Goal: Obtain resource: Obtain resource

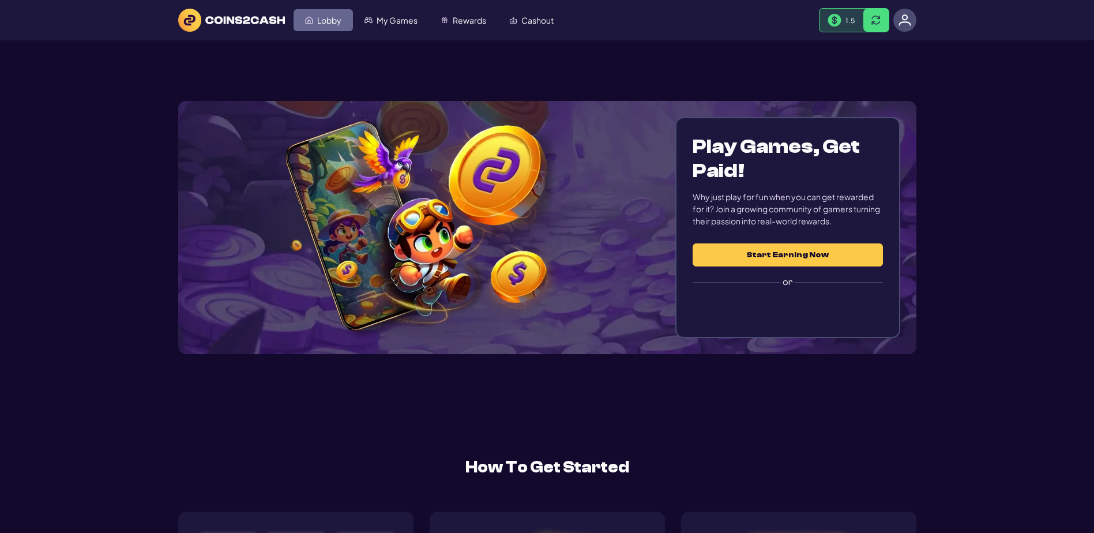
click at [341, 24] on span "Lobby" at bounding box center [329, 20] width 24 height 8
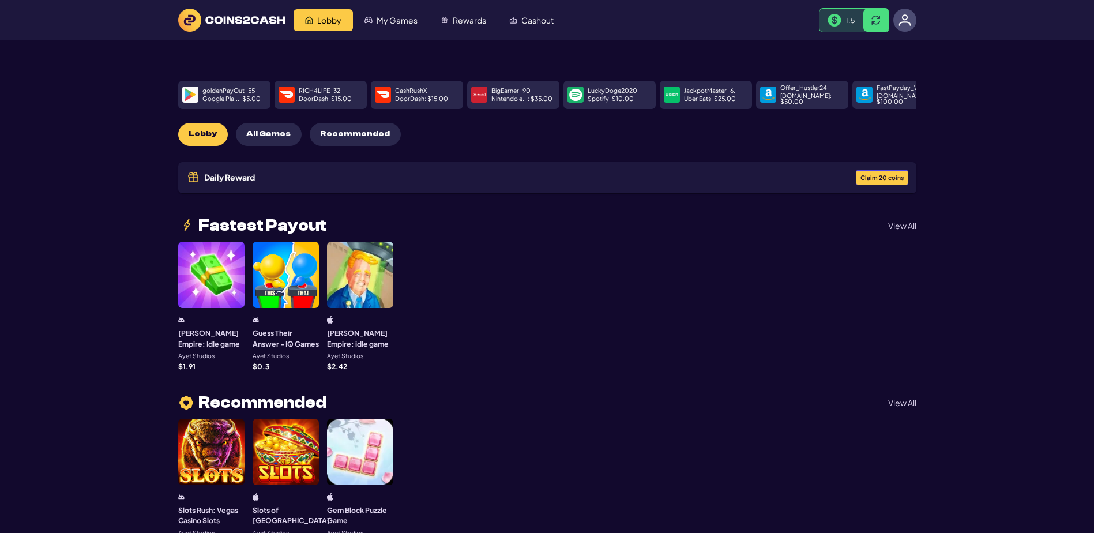
click at [869, 181] on span "Claim 20 coins" at bounding box center [882, 178] width 43 height 6
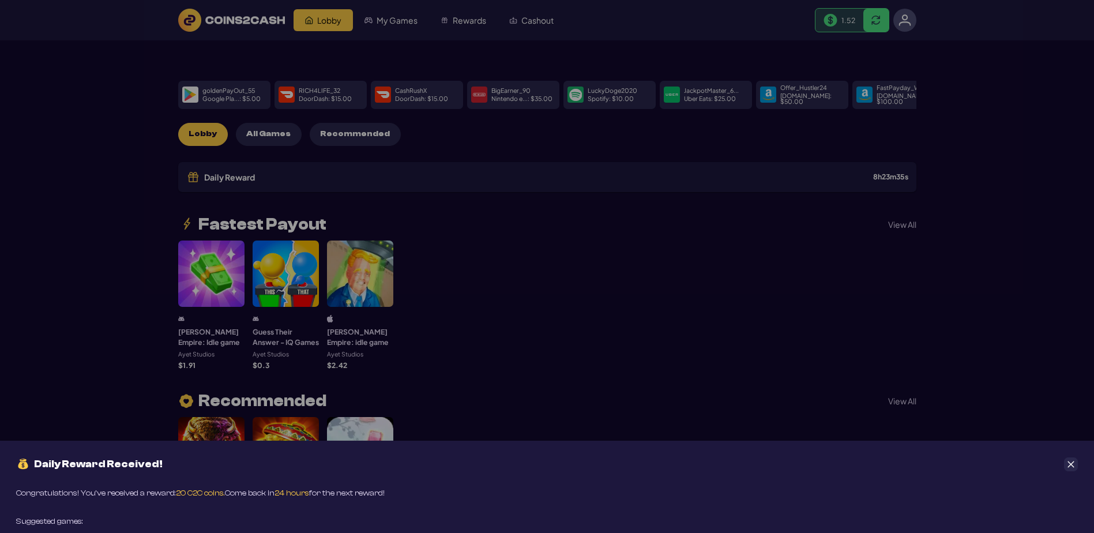
click at [1071, 457] on button "Close" at bounding box center [1071, 464] width 14 height 14
